Goal: Task Accomplishment & Management: Complete application form

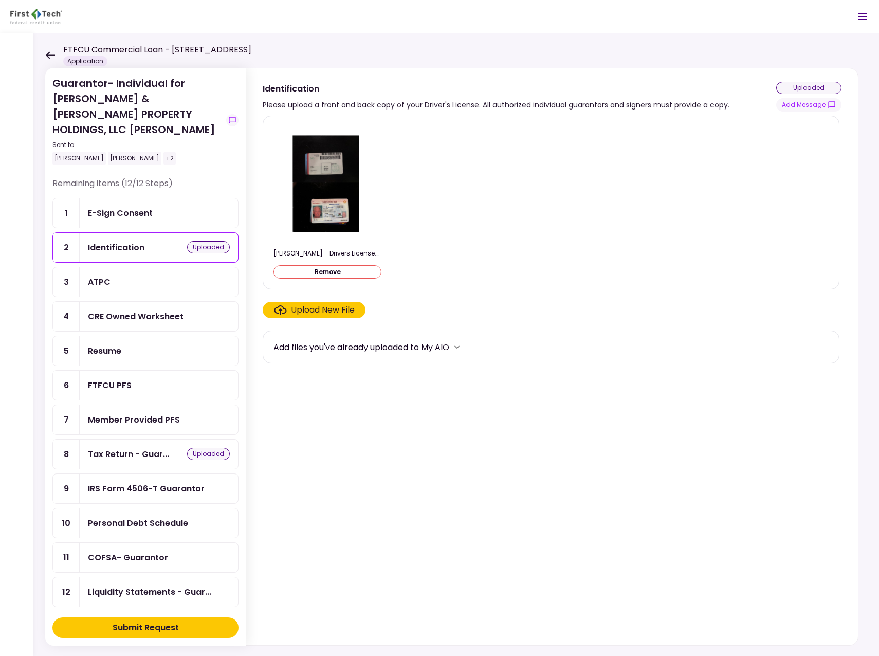
click at [76, 152] on div "[PERSON_NAME]" at bounding box center [78, 158] width 53 height 13
click at [50, 52] on icon at bounding box center [50, 55] width 10 height 8
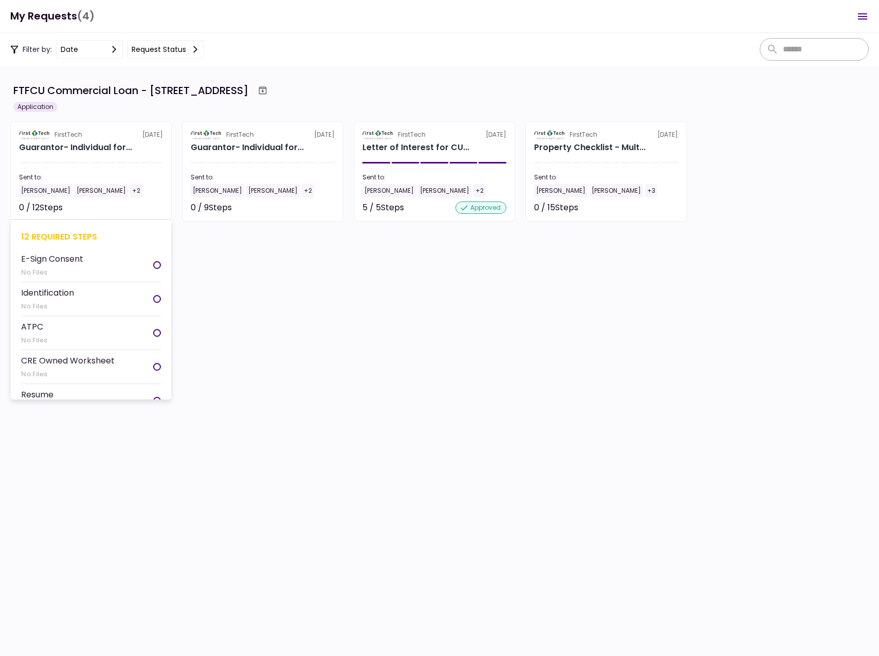
click at [44, 190] on div "[PERSON_NAME]" at bounding box center [45, 190] width 53 height 13
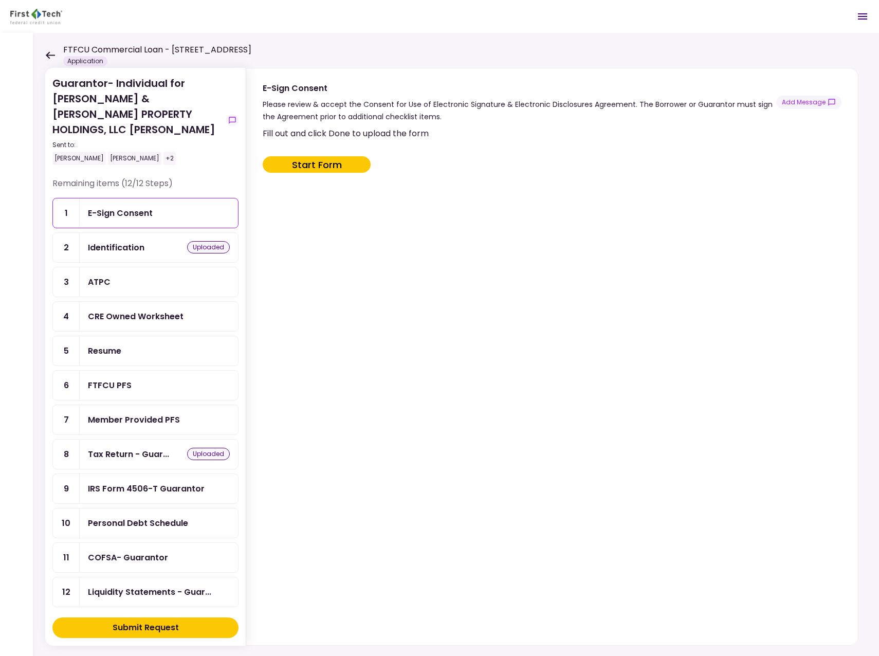
click at [180, 482] on div "IRS Form 4506-T Guarantor" at bounding box center [146, 488] width 117 height 13
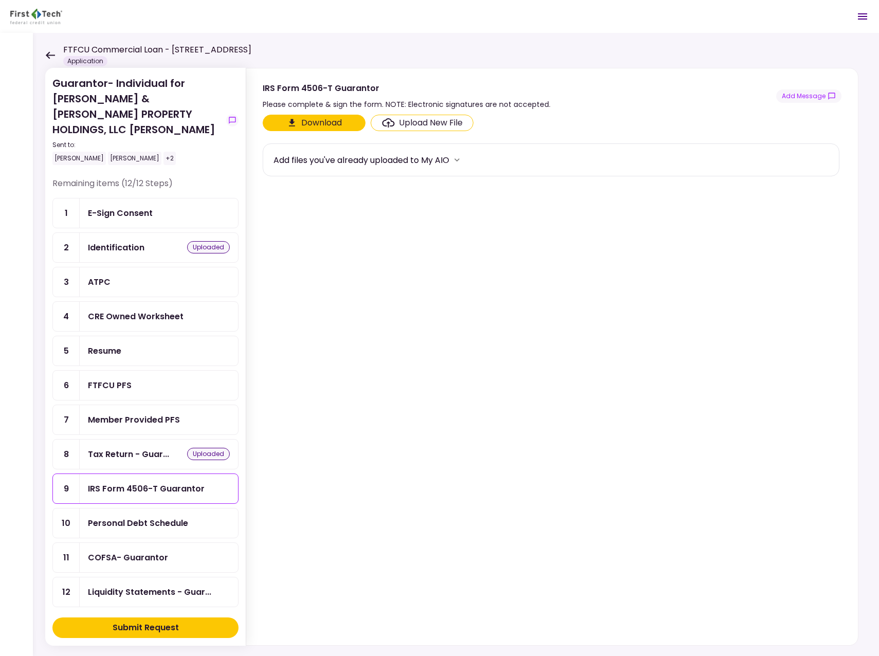
click at [94, 276] on div "ATPC" at bounding box center [99, 282] width 23 height 13
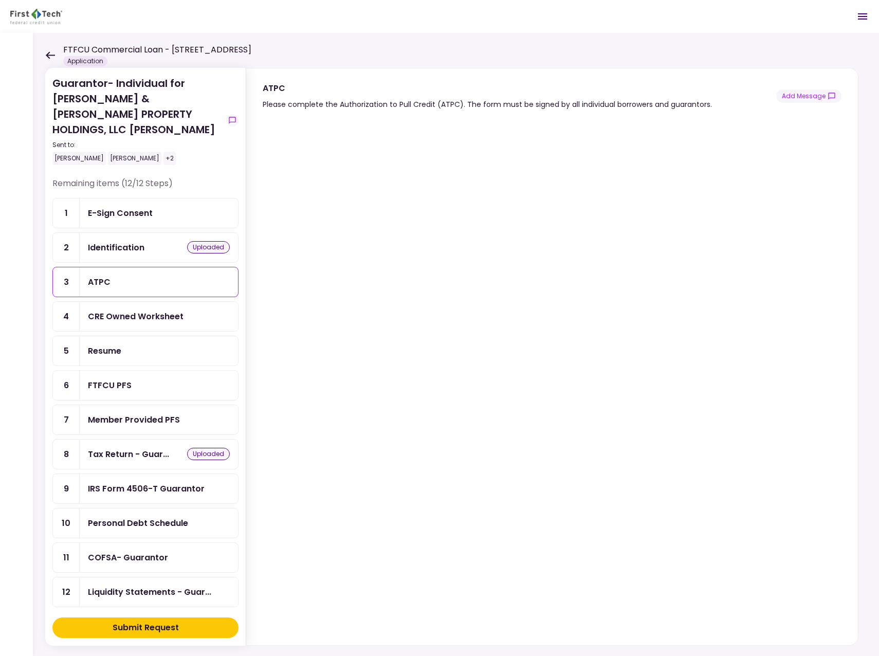
click at [111, 517] on div "Personal Debt Schedule" at bounding box center [138, 523] width 100 height 13
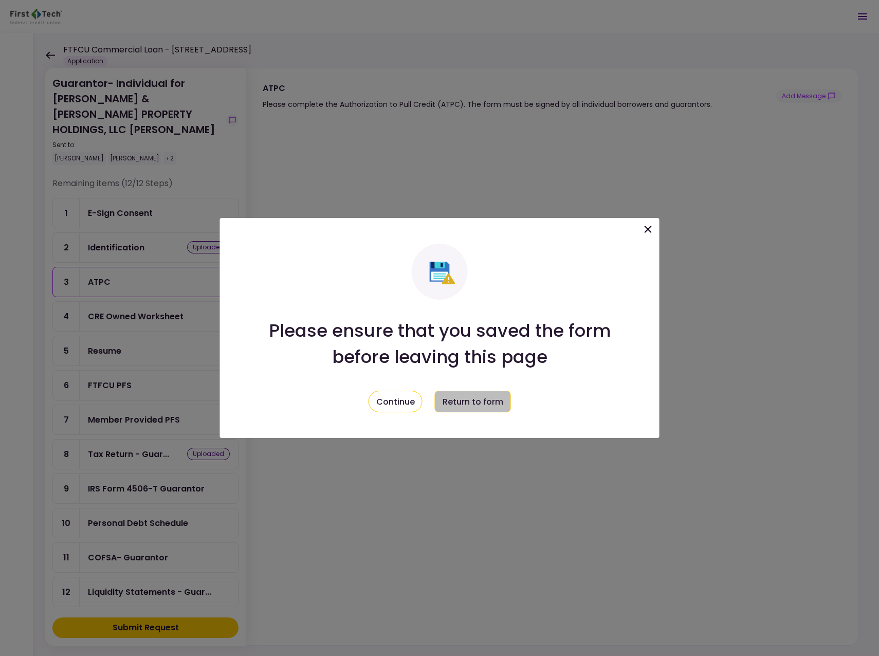
click at [486, 401] on button "Return to form" at bounding box center [473, 402] width 76 height 22
